Goal: Task Accomplishment & Management: Manage account settings

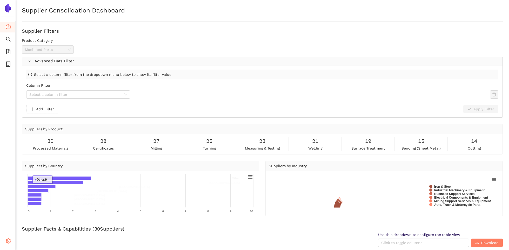
click at [6, 241] on icon "setting" at bounding box center [8, 240] width 5 height 5
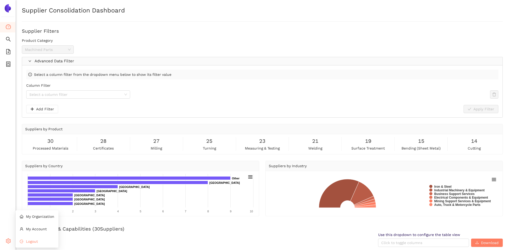
click at [25, 240] on li "Logout" at bounding box center [37, 241] width 43 height 10
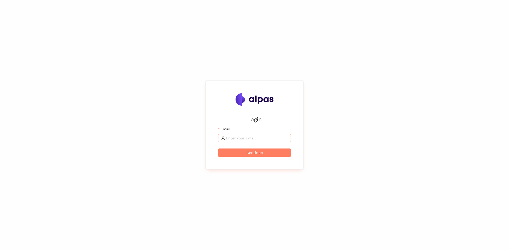
click at [248, 137] on input "Email" at bounding box center [257, 138] width 62 height 6
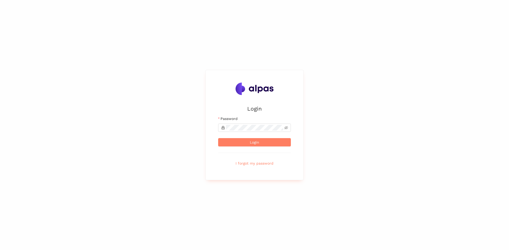
click at [248, 133] on form "Email [PERSON_NAME][EMAIL_ADDRESS] Password Login I forgot my password" at bounding box center [254, 142] width 73 height 52
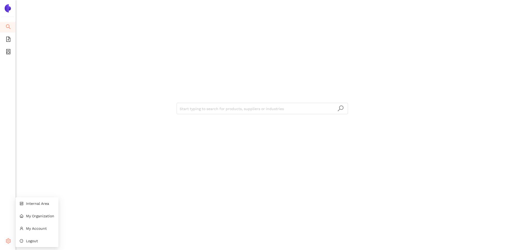
click at [9, 239] on icon "setting" at bounding box center [8, 240] width 5 height 5
click at [37, 206] on li "Internal Area" at bounding box center [37, 203] width 43 height 10
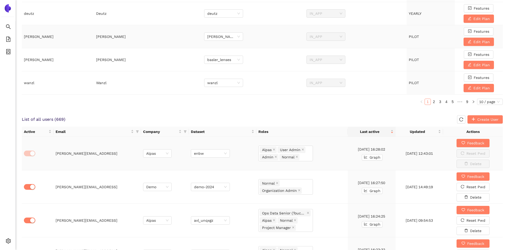
scroll to position [236, 0]
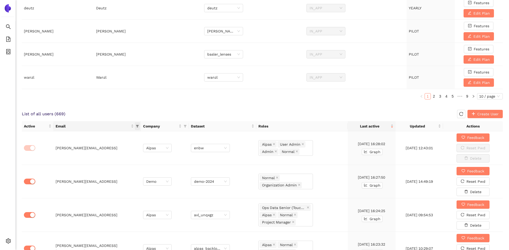
click at [137, 127] on span "this column's title is Email,this column is sortable" at bounding box center [137, 126] width 5 height 8
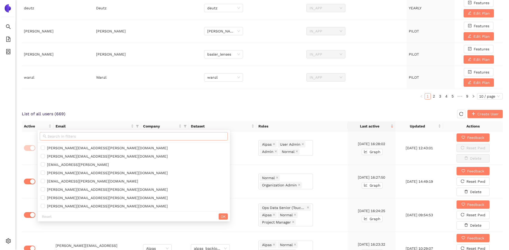
click at [125, 133] on input "text" at bounding box center [135, 136] width 177 height 6
paste input "[PERSON_NAME][EMAIL_ADDRESS][DOMAIN_NAME]"
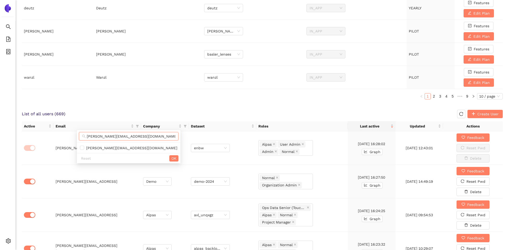
scroll to position [0, 2]
type input "[PERSON_NAME][EMAIL_ADDRESS][DOMAIN_NAME]"
click at [121, 146] on span "[PERSON_NAME][EMAIL_ADDRESS][DOMAIN_NAME]" at bounding box center [130, 148] width 93 height 4
checkbox input "true"
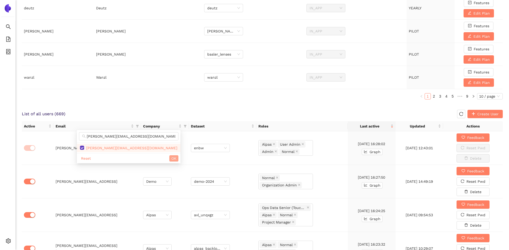
click at [171, 156] on span "OK" at bounding box center [173, 158] width 5 height 6
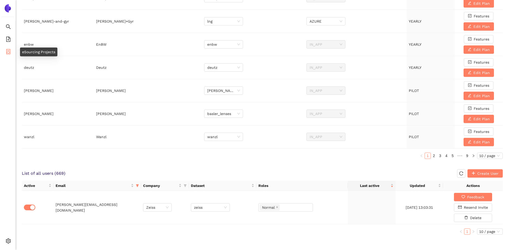
click at [9, 50] on icon "container" at bounding box center [8, 51] width 4 height 5
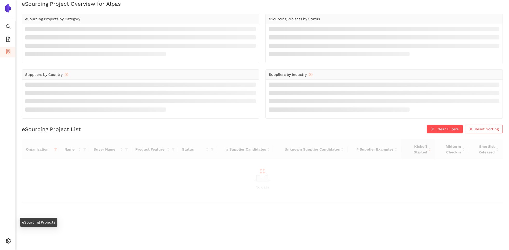
scroll to position [6, 0]
click at [7, 40] on icon "file-add" at bounding box center [8, 39] width 5 height 5
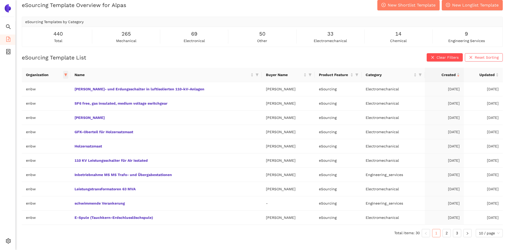
click at [67, 73] on icon "filter" at bounding box center [65, 74] width 3 height 3
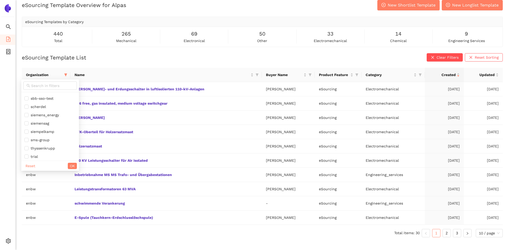
scroll to position [407, 0]
click at [43, 144] on span "zeiss" at bounding box center [49, 147] width 51 height 6
checkbox input "true"
click at [41, 145] on span "enbw" at bounding box center [49, 145] width 51 height 6
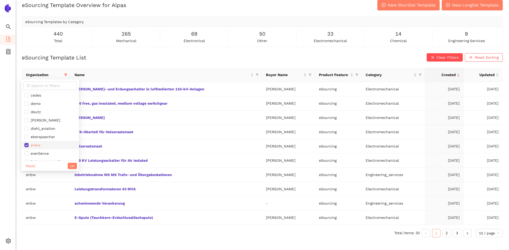
checkbox input "false"
click at [70, 167] on span "OK" at bounding box center [72, 166] width 5 height 6
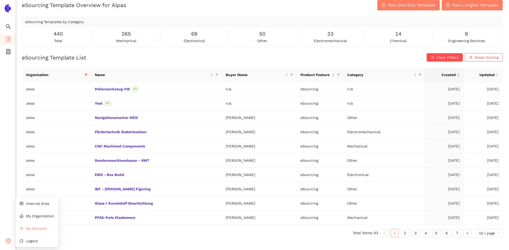
click at [40, 226] on span "My Account" at bounding box center [36, 228] width 21 height 4
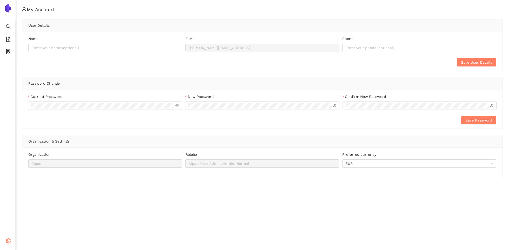
click at [6, 244] on span "setting" at bounding box center [8, 241] width 5 height 10
click at [36, 203] on span "Internal Area" at bounding box center [37, 203] width 23 height 4
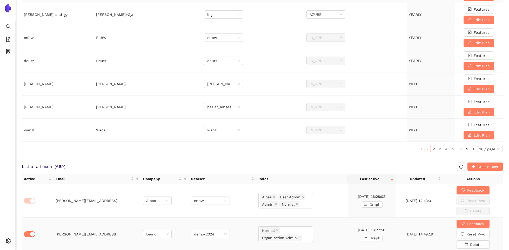
scroll to position [266, 0]
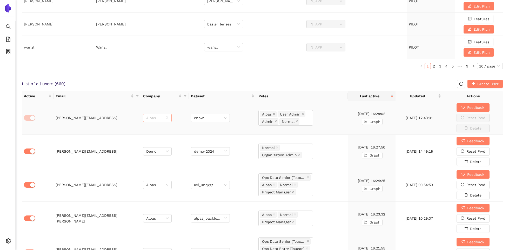
click at [168, 116] on span "Alpas" at bounding box center [157, 118] width 22 height 8
type input "zei"
click at [159, 126] on div "Zeiss" at bounding box center [157, 127] width 22 height 6
click at [225, 116] on span "enbw" at bounding box center [210, 118] width 33 height 8
